Goal: Task Accomplishment & Management: Manage account settings

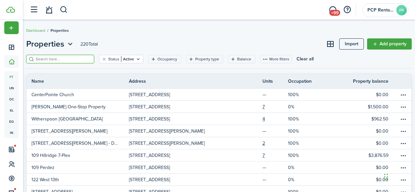
click at [58, 57] on input "search" at bounding box center [63, 59] width 58 height 6
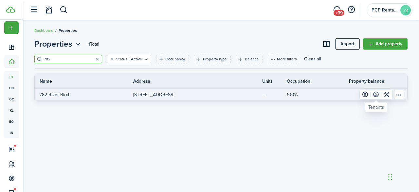
type input "782"
click at [376, 94] on link at bounding box center [376, 94] width 11 height 9
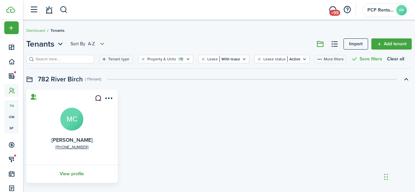
click at [76, 175] on link "View profile" at bounding box center [71, 174] width 93 height 18
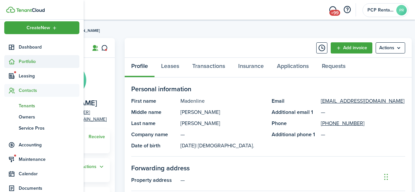
click at [19, 59] on span "Portfolio" at bounding box center [49, 61] width 61 height 7
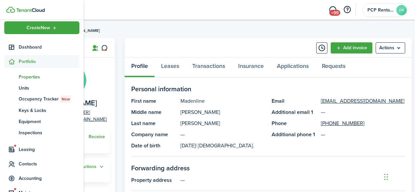
click at [30, 77] on span "Properties" at bounding box center [49, 76] width 61 height 7
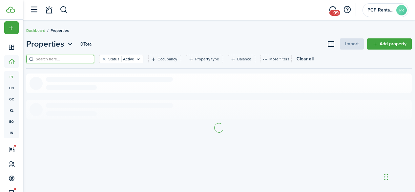
click at [81, 58] on input "search" at bounding box center [63, 59] width 58 height 6
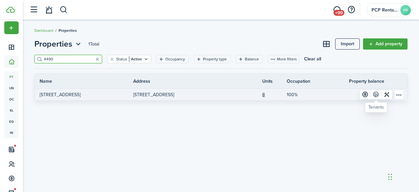
type input "4490"
click at [375, 94] on link at bounding box center [376, 94] width 11 height 9
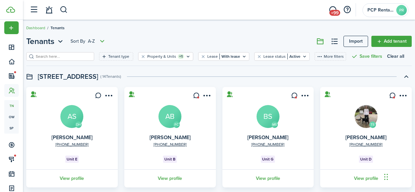
scroll to position [30, 0]
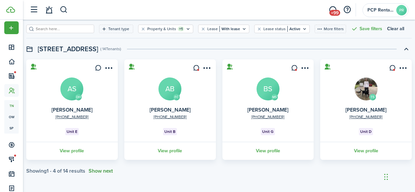
click at [99, 170] on button "Show next" at bounding box center [100, 171] width 24 height 6
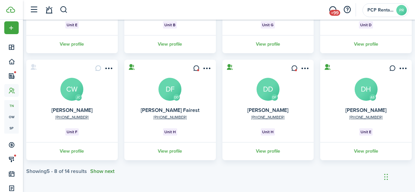
scroll to position [137, 0]
click at [70, 149] on link "View profile" at bounding box center [71, 151] width 93 height 18
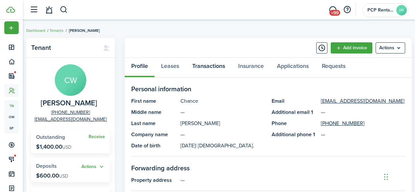
click at [206, 65] on link "Transactions" at bounding box center [208, 68] width 46 height 20
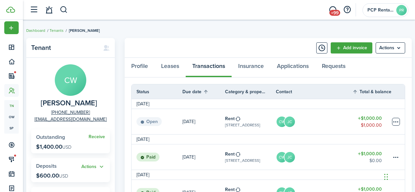
click at [394, 120] on table-menu-btn-icon at bounding box center [396, 122] width 8 height 8
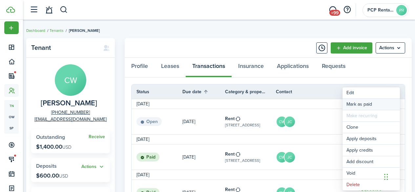
click at [352, 104] on link "Mark as paid" at bounding box center [370, 104] width 57 height 11
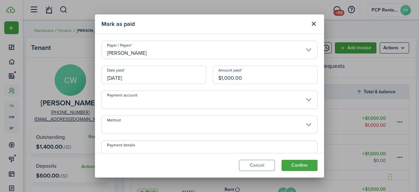
click at [136, 123] on input "Method" at bounding box center [210, 124] width 216 height 18
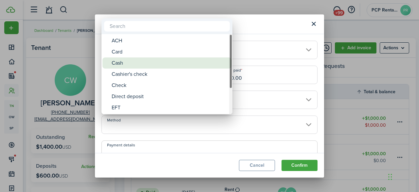
click at [126, 62] on div "Cash" at bounding box center [170, 62] width 116 height 11
type input "Cash"
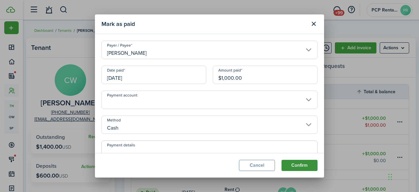
click at [299, 162] on button "Confirm" at bounding box center [300, 165] width 36 height 11
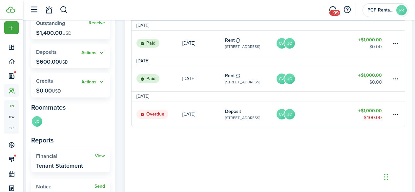
scroll to position [131, 0]
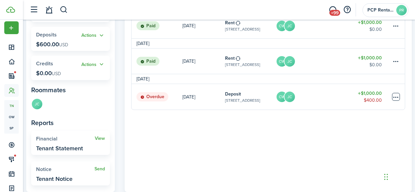
click at [396, 96] on table-menu-btn-icon at bounding box center [396, 97] width 8 height 8
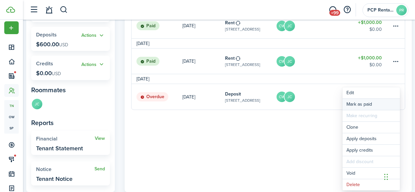
click at [365, 101] on link "Mark as paid" at bounding box center [370, 104] width 57 height 11
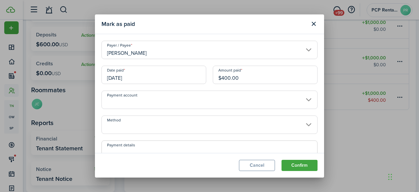
click at [141, 70] on input "[DATE]" at bounding box center [154, 75] width 105 height 18
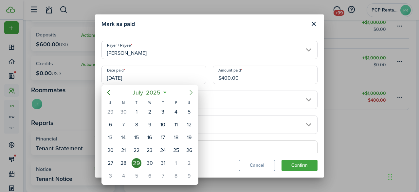
click at [190, 93] on icon "Next page" at bounding box center [191, 92] width 8 height 8
click at [149, 110] on div "1" at bounding box center [150, 112] width 10 height 10
type input "[DATE]"
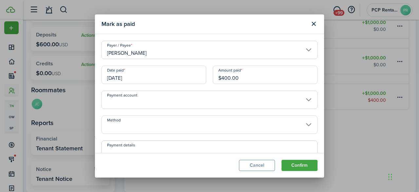
click at [129, 122] on input "Method" at bounding box center [210, 124] width 216 height 18
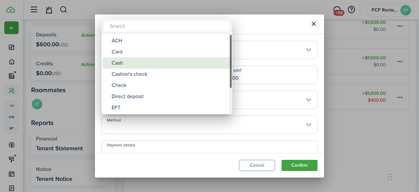
click at [118, 63] on div "Cash" at bounding box center [170, 62] width 116 height 11
type input "Cash"
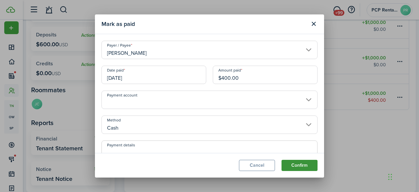
click at [294, 163] on button "Confirm" at bounding box center [300, 165] width 36 height 11
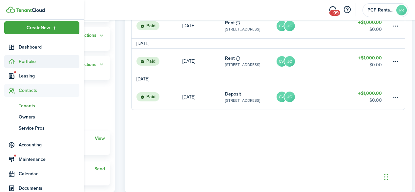
click at [26, 60] on span "Portfolio" at bounding box center [49, 61] width 61 height 7
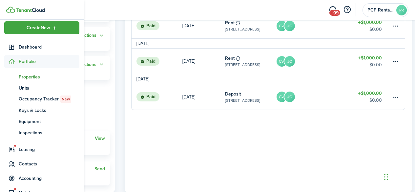
click at [26, 78] on span "Properties" at bounding box center [49, 76] width 61 height 7
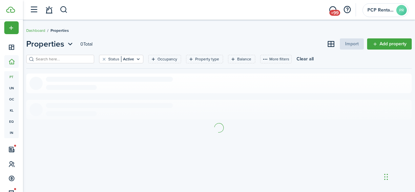
click at [85, 60] on input "search" at bounding box center [63, 59] width 58 height 6
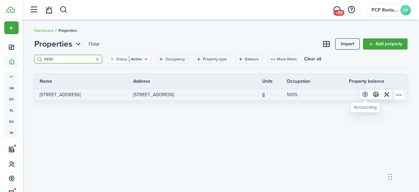
type input "4490"
click at [366, 93] on link at bounding box center [365, 94] width 11 height 9
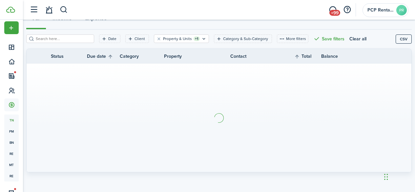
scroll to position [73, 0]
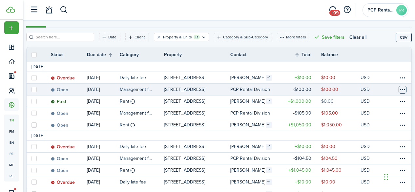
click at [398, 89] on table-menu-btn-icon at bounding box center [402, 90] width 8 height 8
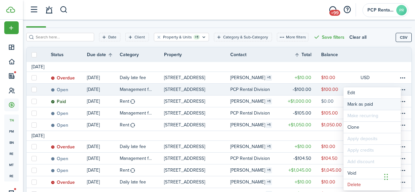
click at [360, 104] on link "Mark as paid" at bounding box center [371, 104] width 57 height 11
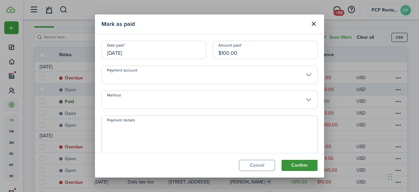
click at [300, 167] on button "Confirm" at bounding box center [300, 165] width 36 height 11
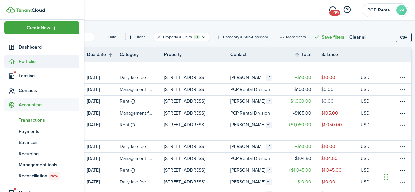
click at [30, 61] on span "Portfolio" at bounding box center [49, 61] width 61 height 7
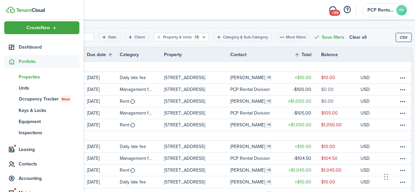
click at [26, 76] on span "Properties" at bounding box center [49, 76] width 61 height 7
